Goal: Information Seeking & Learning: Learn about a topic

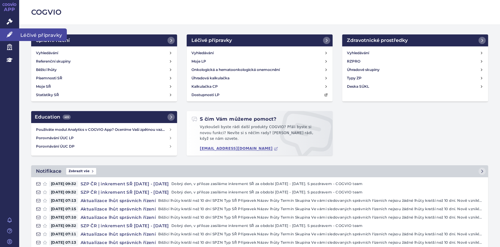
click at [10, 34] on icon at bounding box center [10, 34] width 6 height 6
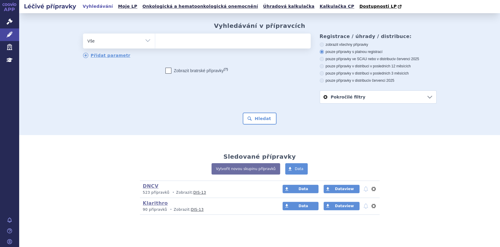
click at [162, 43] on ul at bounding box center [232, 40] width 155 height 13
click at [155, 43] on select at bounding box center [155, 40] width 0 height 15
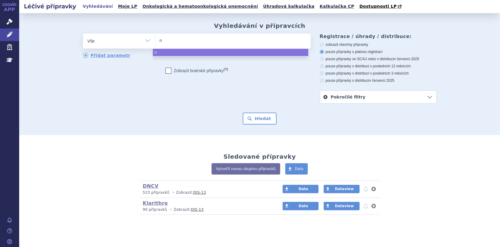
type input "ni"
type input "nim"
type input "nimo"
type input "nimod"
type input "nimodi"
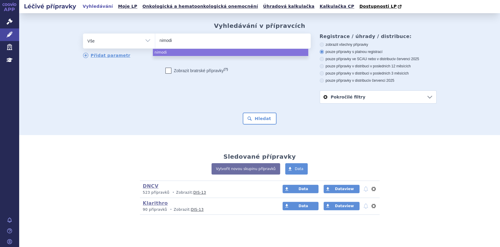
type input "nimodip"
type input "nimodipi"
type input "nimodipin"
select select "nimodipin"
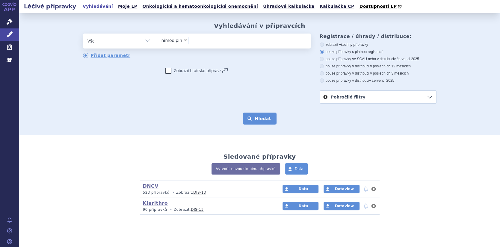
click at [261, 121] on button "Hledat" at bounding box center [259, 119] width 34 height 12
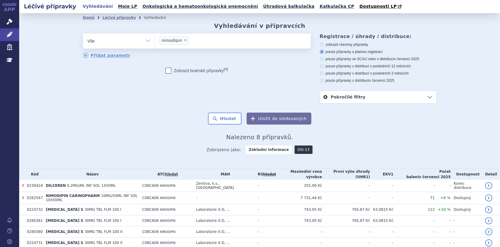
click at [295, 149] on link "DIS-13" at bounding box center [303, 149] width 18 height 8
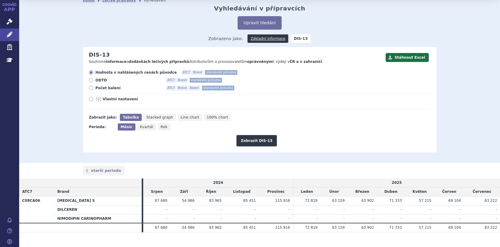
scroll to position [27, 0]
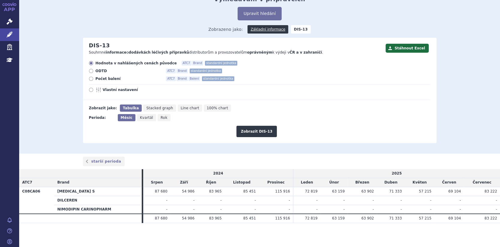
click at [90, 79] on icon at bounding box center [91, 79] width 4 height 4
click at [90, 79] on input "Počet balení ATC7 Brand Balení standardní jednotka" at bounding box center [92, 80] width 4 height 4
radio input "true"
click at [256, 134] on button "Zobrazit DIS-13" at bounding box center [256, 131] width 40 height 11
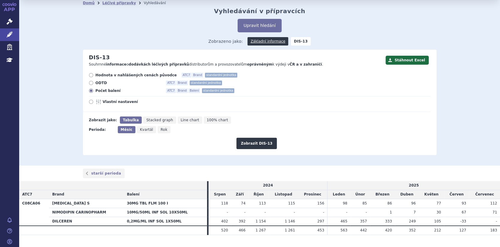
scroll to position [27, 0]
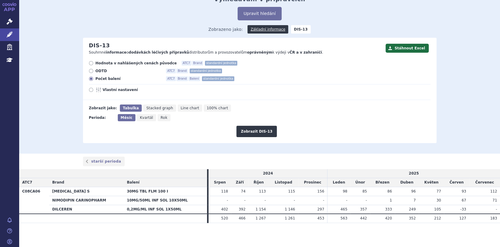
click at [160, 117] on span "Rok" at bounding box center [163, 118] width 7 height 4
click at [157, 117] on input "Rok" at bounding box center [159, 116] width 4 height 4
radio input "true"
click at [253, 132] on button "Zobrazit DIS-13" at bounding box center [256, 131] width 40 height 11
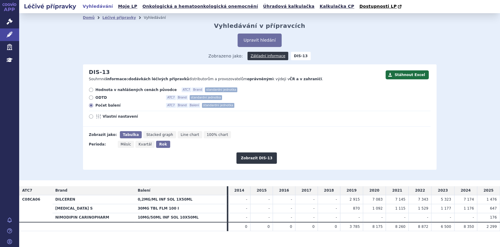
click at [124, 145] on span "Měsíc" at bounding box center [126, 144] width 10 height 4
click at [122, 145] on input "Měsíc" at bounding box center [120, 143] width 4 height 4
radio input "true"
click at [243, 157] on button "Zobrazit DIS-13" at bounding box center [256, 157] width 40 height 11
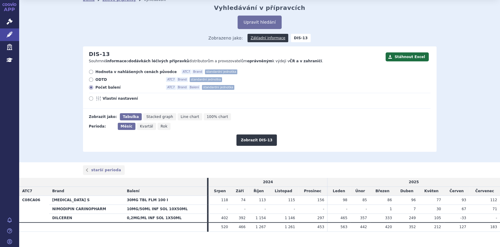
scroll to position [27, 0]
